Goal: Task Accomplishment & Management: Manage account settings

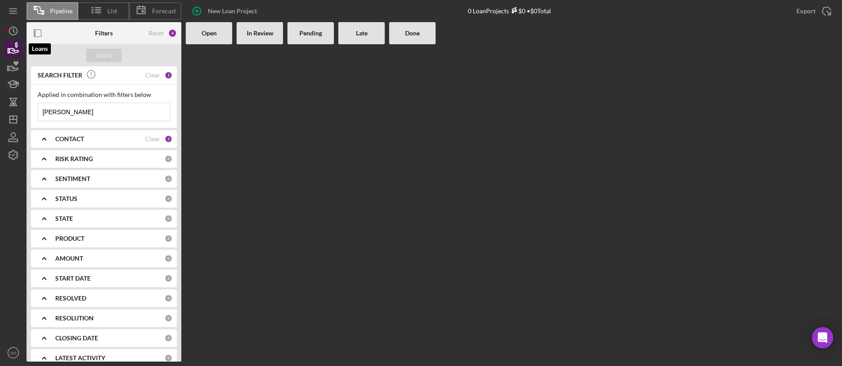
click at [15, 51] on icon "button" at bounding box center [13, 50] width 9 height 5
click at [73, 111] on input "[PERSON_NAME]" at bounding box center [104, 112] width 132 height 18
drag, startPoint x: 73, startPoint y: 111, endPoint x: 27, endPoint y: 115, distance: 46.2
click at [27, 115] on div "SEARCH FILTER Clear 1 Applied in combination with filters below [PERSON_NAME] I…" at bounding box center [104, 213] width 155 height 295
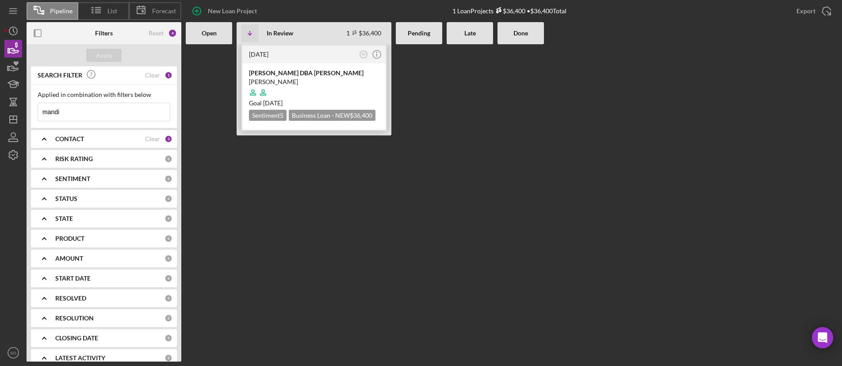
type input "mandi"
click at [339, 86] on div at bounding box center [314, 92] width 130 height 17
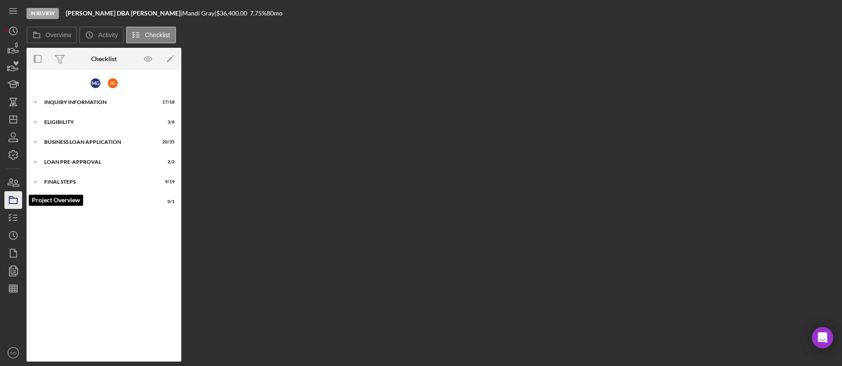
click at [17, 205] on icon "button" at bounding box center [13, 200] width 22 height 22
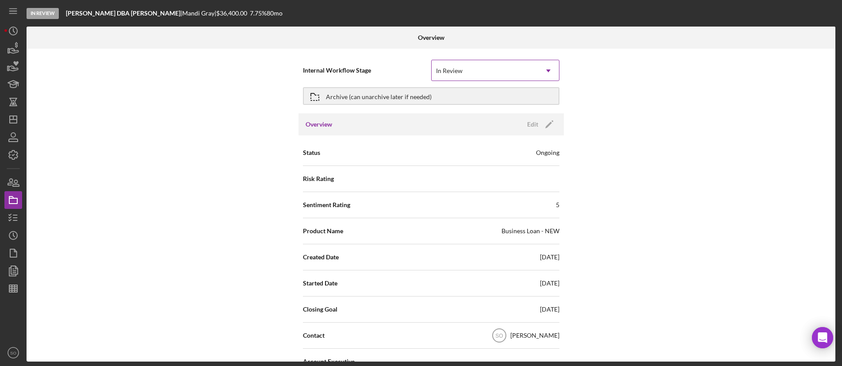
click at [545, 65] on icon "Icon/Dropdown Arrow" at bounding box center [548, 70] width 21 height 21
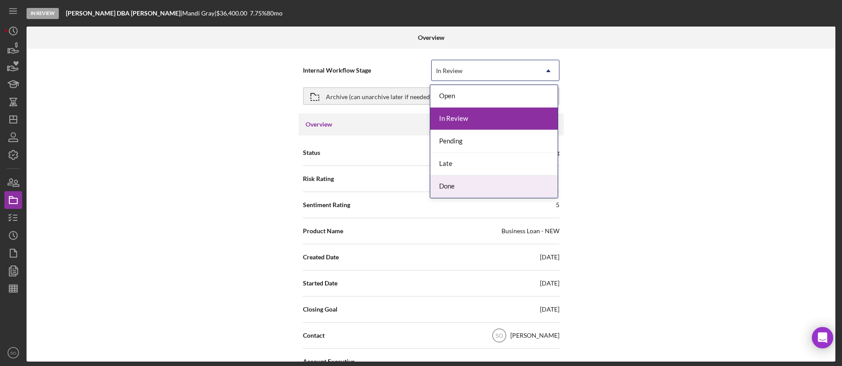
click at [467, 185] on div "Done" at bounding box center [493, 186] width 127 height 23
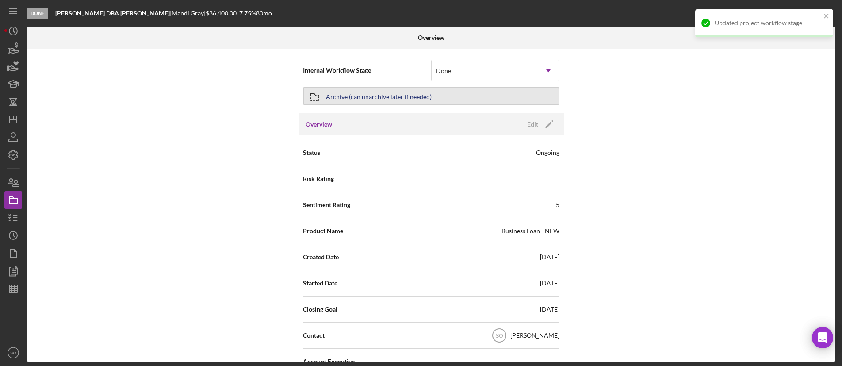
click at [439, 97] on button "Archive (can unarchive later if needed)" at bounding box center [431, 96] width 256 height 18
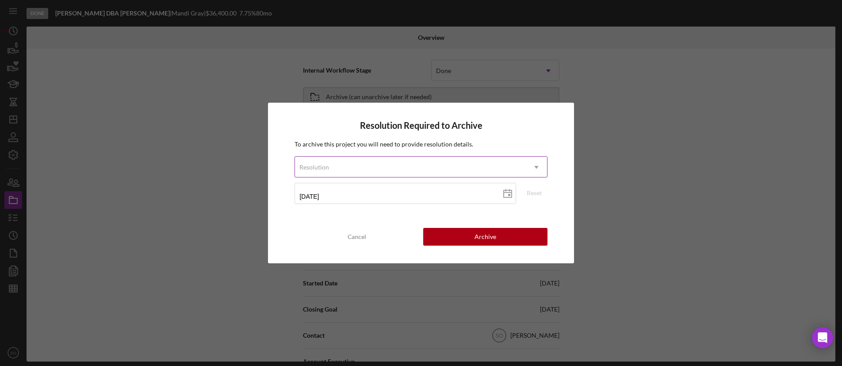
click at [537, 168] on icon "Icon/Dropdown Arrow" at bounding box center [536, 167] width 21 height 21
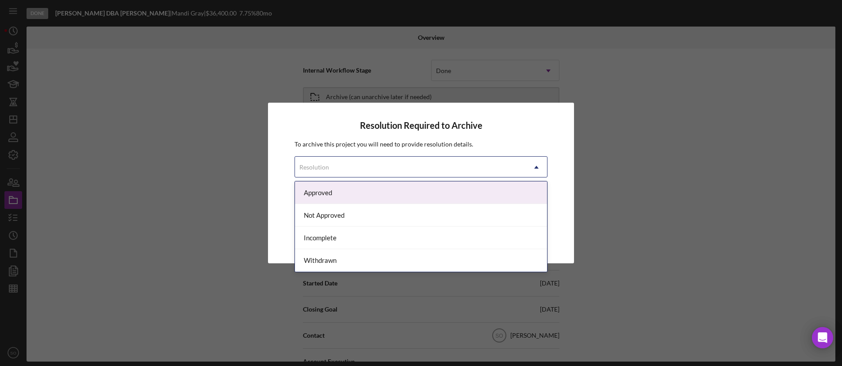
click at [408, 193] on div "Approved" at bounding box center [421, 192] width 252 height 23
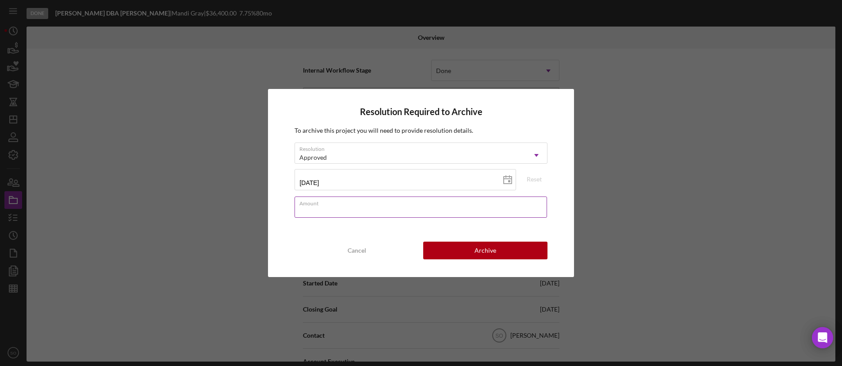
click at [386, 209] on input "Amount" at bounding box center [420, 206] width 252 height 21
type input "$0"
click at [466, 252] on button "Archive" at bounding box center [485, 250] width 124 height 18
